Goal: Task Accomplishment & Management: Manage account settings

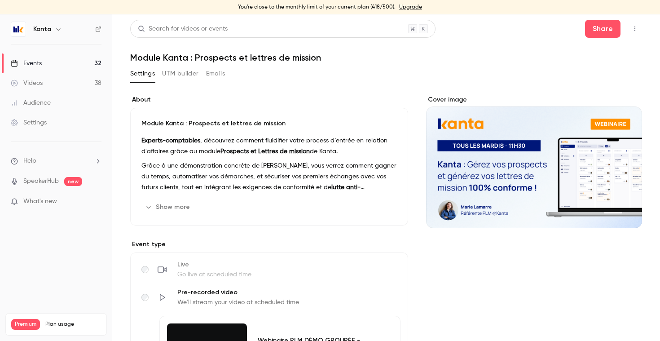
scroll to position [157, 0]
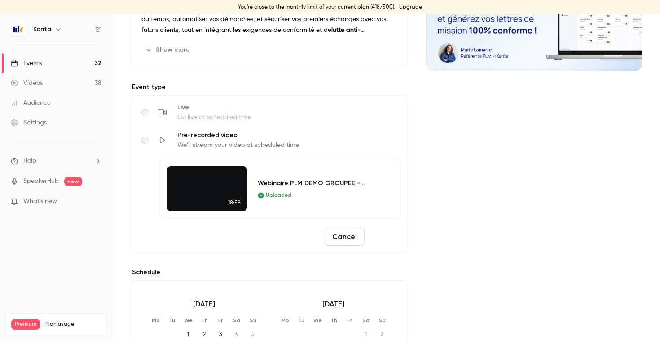
click at [384, 231] on button "Save" at bounding box center [384, 237] width 32 height 18
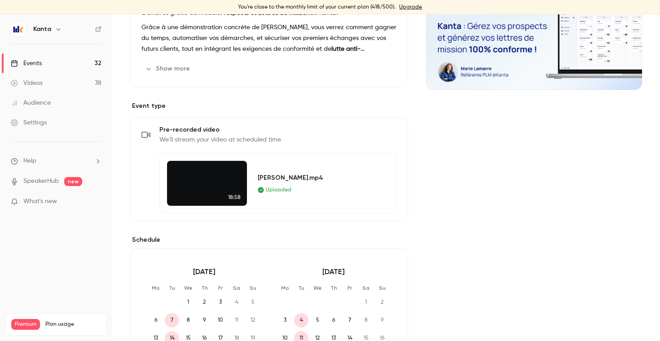
scroll to position [146, 0]
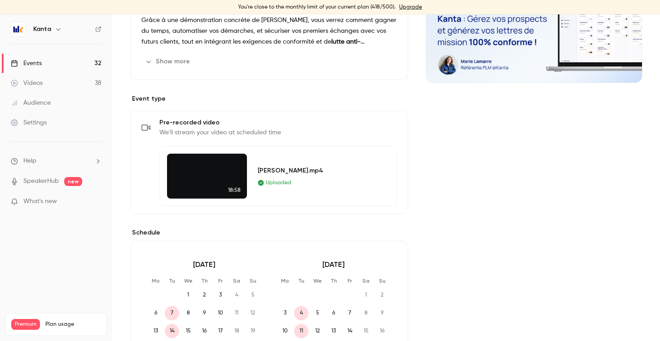
click at [210, 177] on video at bounding box center [207, 176] width 80 height 45
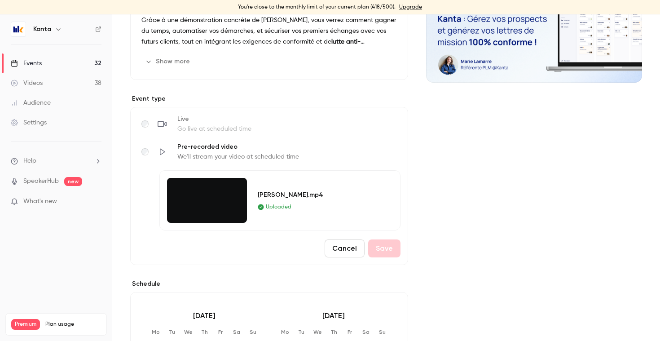
click at [199, 212] on video at bounding box center [207, 200] width 80 height 45
click at [348, 247] on button "Cancel" at bounding box center [345, 248] width 40 height 18
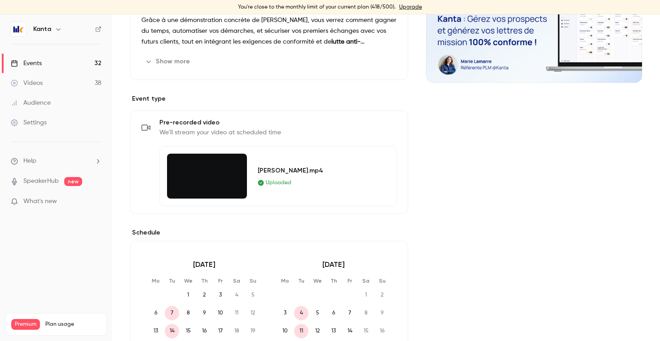
click at [374, 127] on icon "button" at bounding box center [371, 127] width 7 height 7
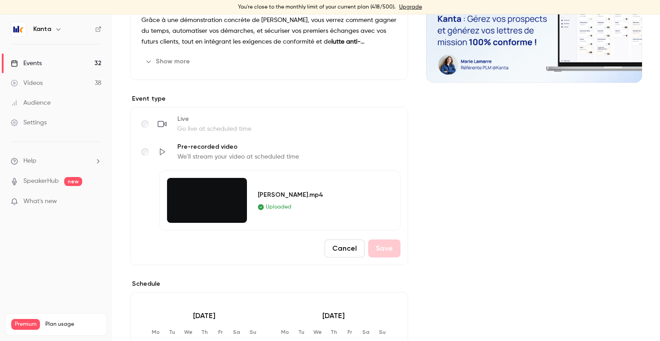
click at [338, 242] on button "Cancel" at bounding box center [345, 248] width 40 height 18
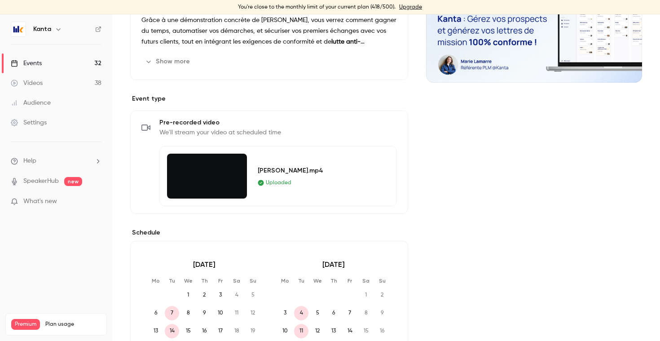
click at [214, 176] on video at bounding box center [207, 176] width 80 height 45
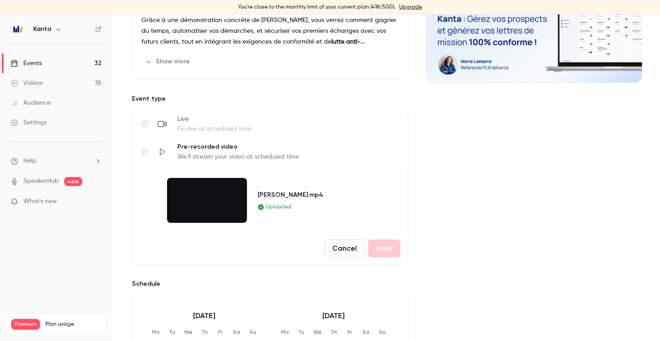
click at [349, 245] on button "Cancel" at bounding box center [345, 248] width 40 height 18
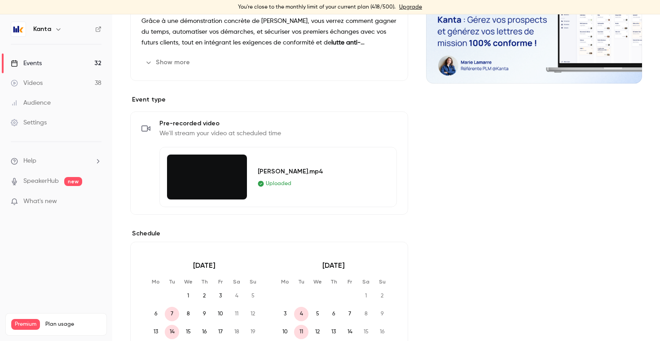
scroll to position [165, 0]
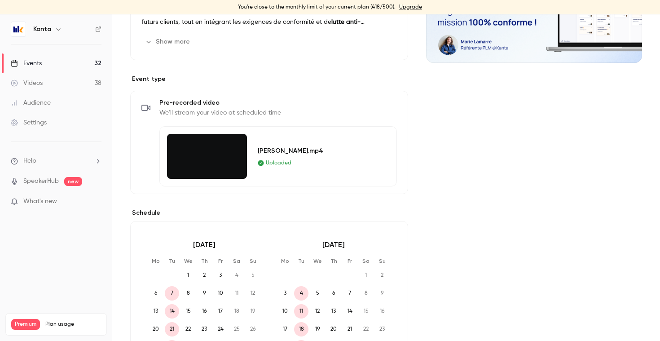
click at [216, 159] on video at bounding box center [207, 156] width 80 height 45
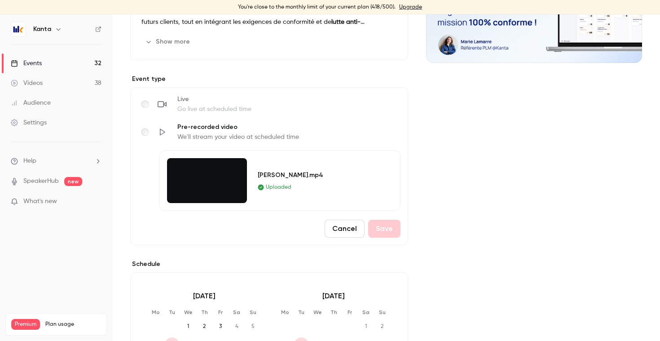
click at [349, 228] on button "Cancel" at bounding box center [345, 229] width 40 height 18
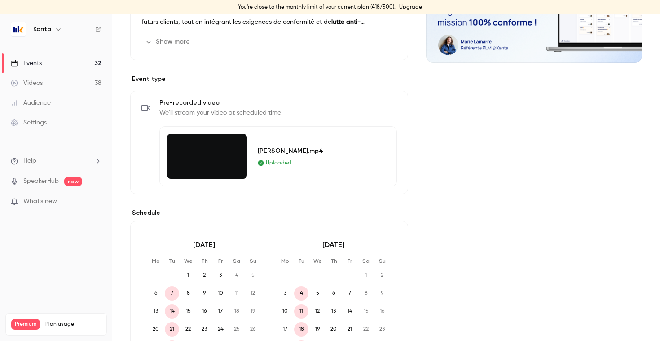
click at [377, 108] on button "Edit" at bounding box center [380, 108] width 33 height 14
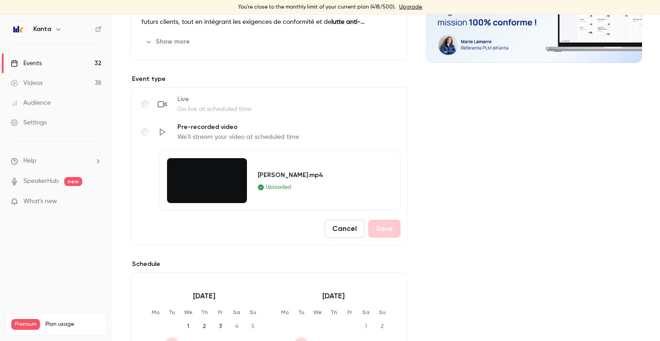
click at [351, 226] on button "Cancel" at bounding box center [345, 229] width 40 height 18
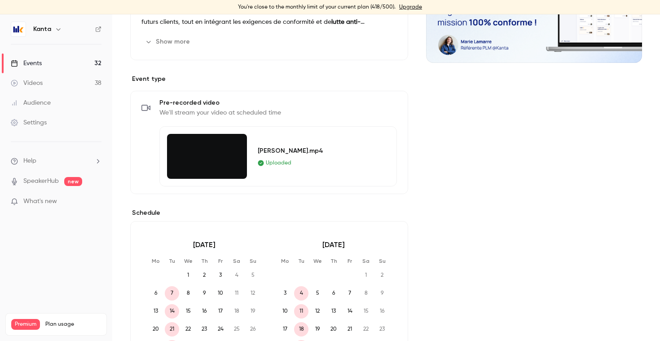
click at [322, 174] on div "[PERSON_NAME].mp4 Uploaded" at bounding box center [322, 156] width 128 height 45
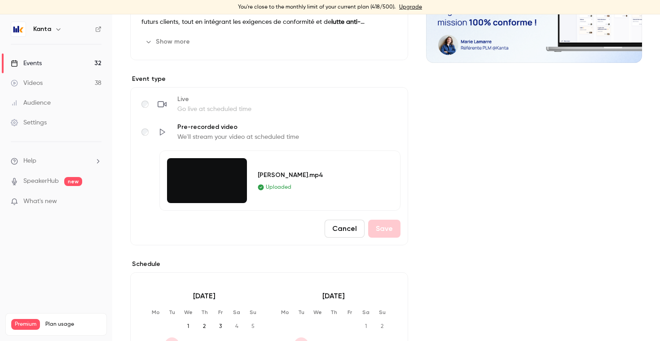
click at [195, 171] on video at bounding box center [207, 180] width 80 height 45
click at [210, 182] on video at bounding box center [207, 180] width 80 height 45
click at [270, 184] on span "Uploaded" at bounding box center [279, 187] width 26 height 8
click at [275, 174] on div "[PERSON_NAME].mp4" at bounding box center [318, 174] width 121 height 9
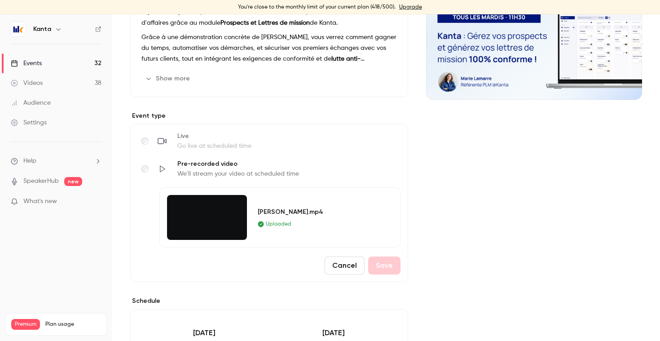
scroll to position [90, 0]
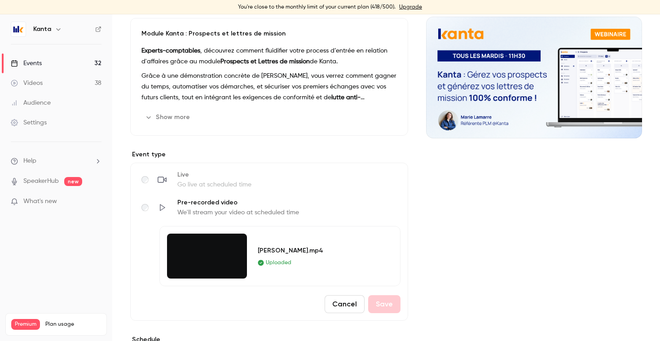
click at [84, 59] on link "Events 32" at bounding box center [56, 63] width 112 height 20
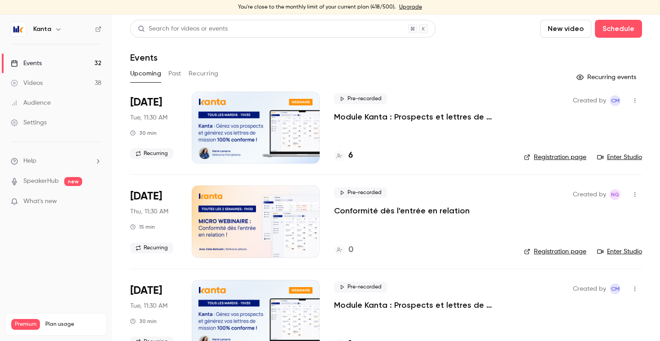
click at [200, 74] on button "Recurring" at bounding box center [204, 73] width 30 height 14
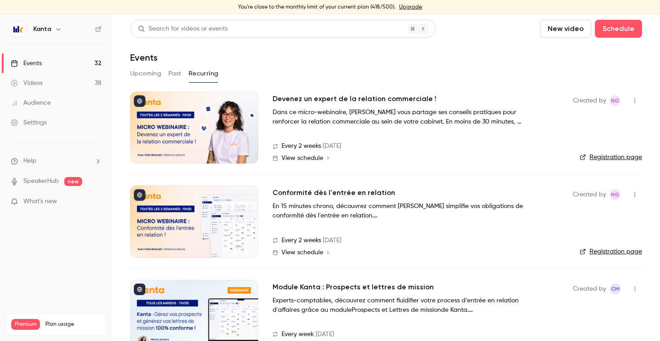
scroll to position [27, 0]
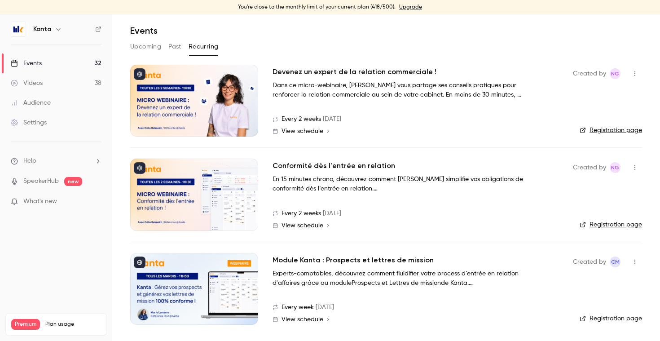
click at [146, 50] on button "Upcoming" at bounding box center [145, 47] width 31 height 14
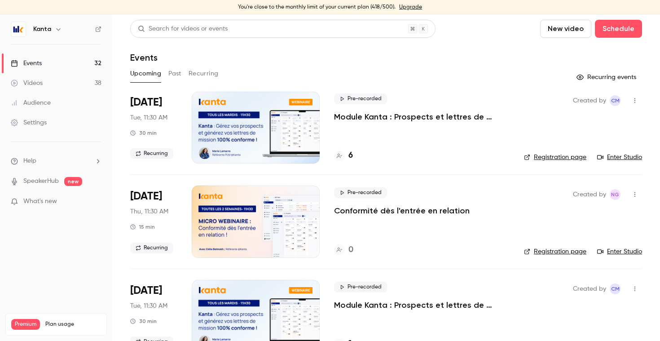
click at [200, 74] on button "Recurring" at bounding box center [204, 73] width 30 height 14
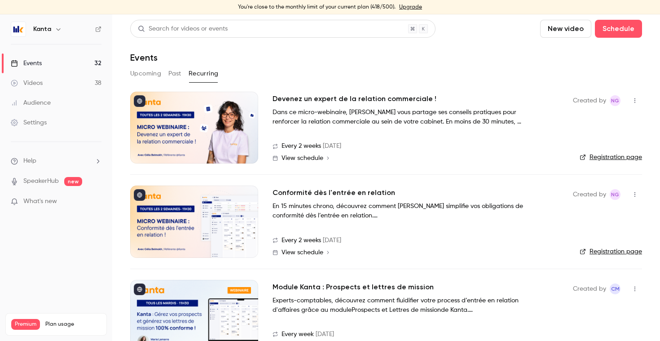
scroll to position [27, 0]
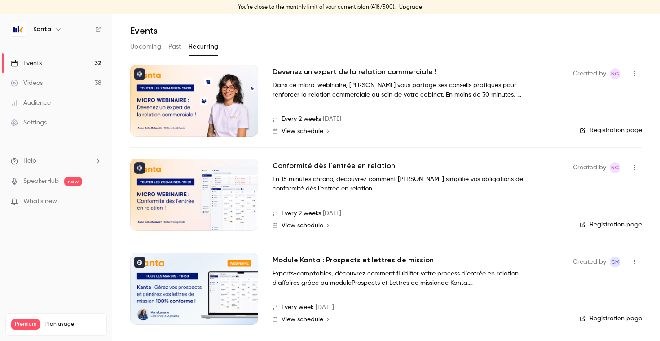
click at [196, 290] on div at bounding box center [194, 289] width 128 height 72
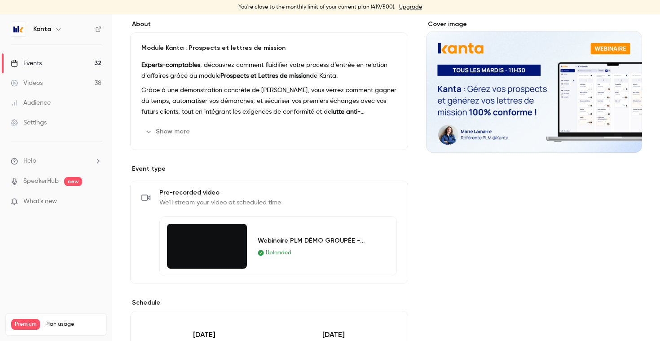
scroll to position [78, 0]
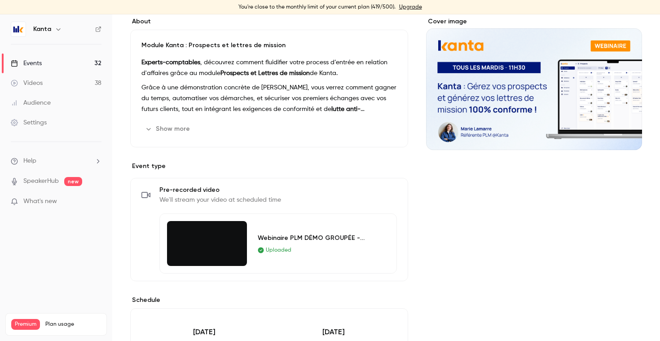
click at [372, 193] on icon "button" at bounding box center [371, 194] width 7 height 7
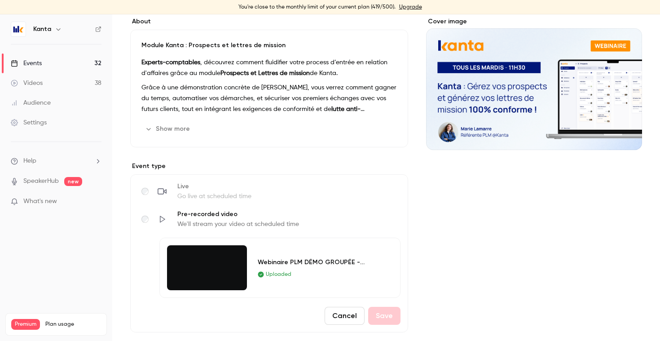
click at [347, 316] on button "Cancel" at bounding box center [345, 316] width 40 height 18
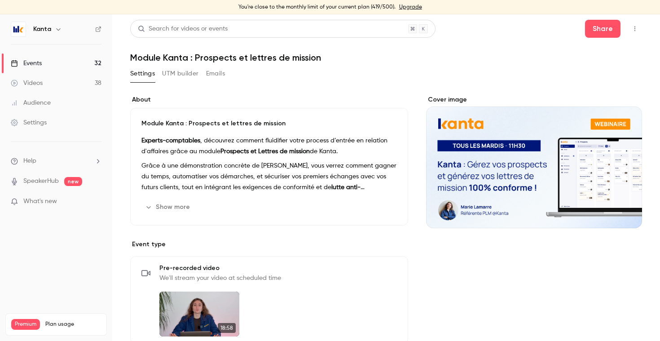
click at [95, 63] on link "Events 32" at bounding box center [56, 63] width 112 height 20
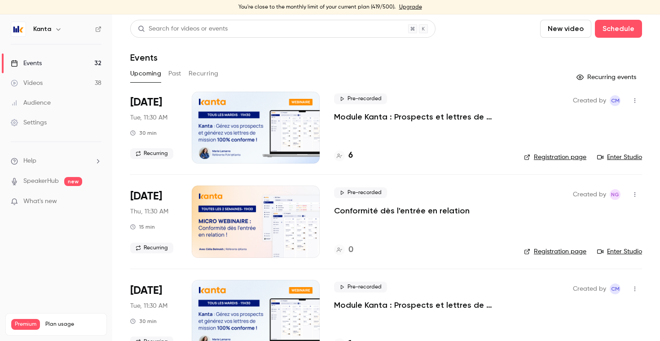
click at [364, 98] on span "Pre-recorded" at bounding box center [360, 98] width 53 height 11
